Goal: Task Accomplishment & Management: Use online tool/utility

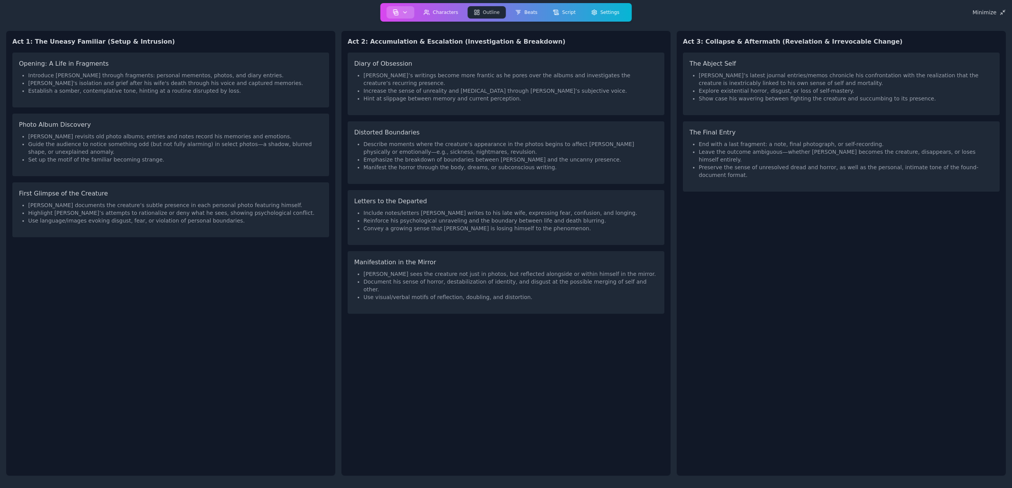
click at [407, 12] on icon "button" at bounding box center [404, 13] width 3 height 2
click at [419, 75] on link "Fork Project" at bounding box center [416, 74] width 56 height 14
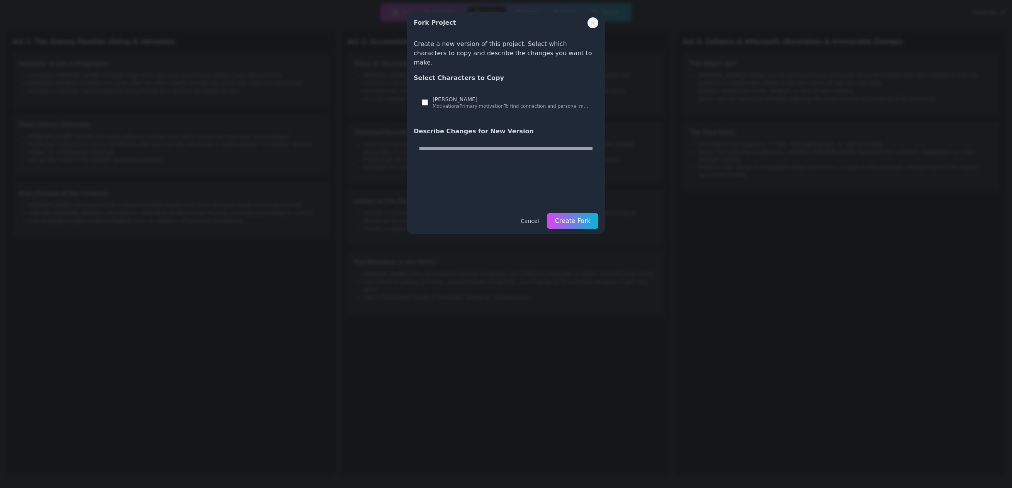
click at [595, 24] on icon "Close" at bounding box center [593, 23] width 6 height 6
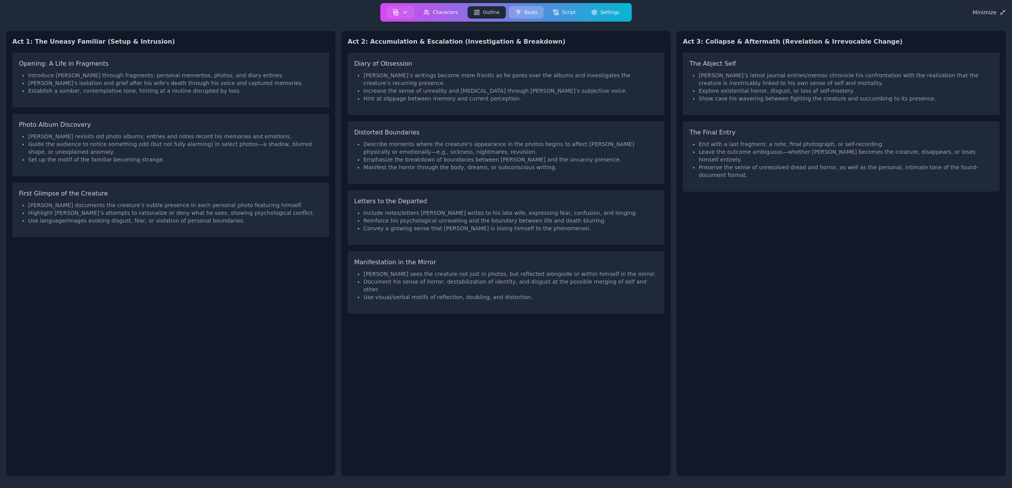
click at [527, 13] on button "Beats" at bounding box center [525, 12] width 35 height 12
